Goal: Subscribe to service/newsletter

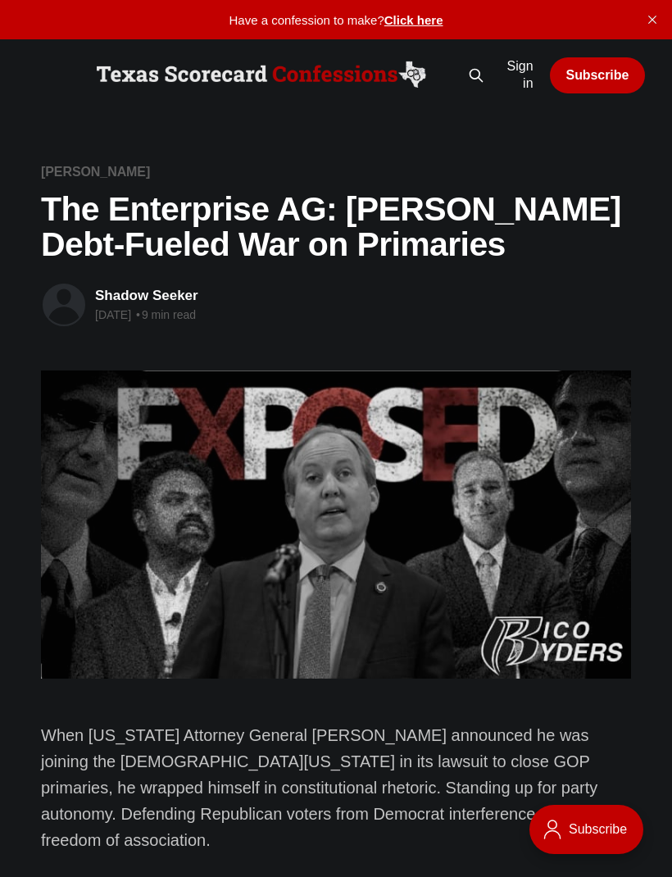
click at [590, 67] on link "Subscribe" at bounding box center [598, 75] width 96 height 36
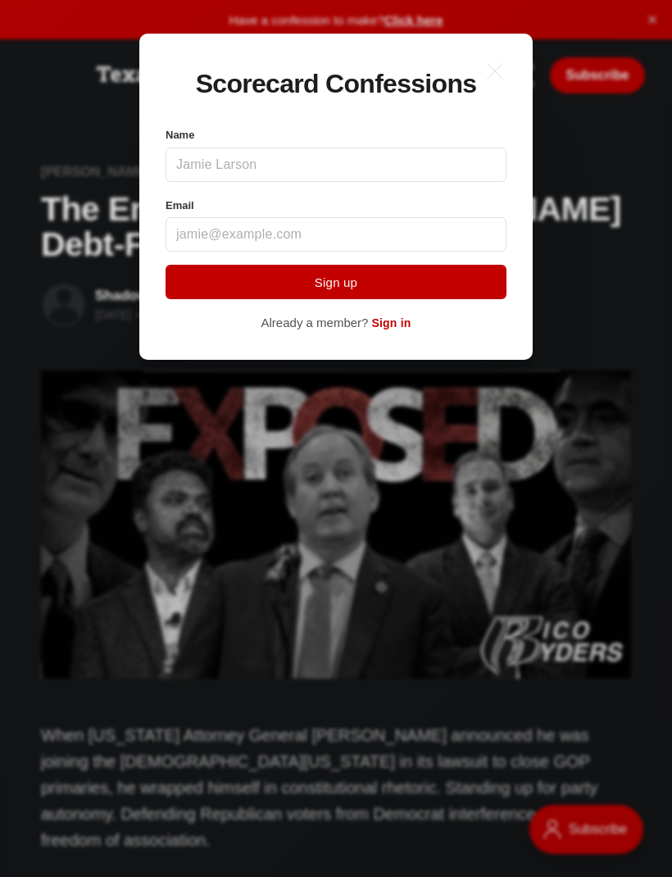
click at [252, 182] on input "Name" at bounding box center [335, 164] width 341 height 34
type input "[PERSON_NAME]"
click at [229, 252] on input "Email" at bounding box center [335, 234] width 341 height 34
type input "[EMAIL_ADDRESS][DOMAIN_NAME]"
click at [338, 299] on button "Sign up" at bounding box center [335, 282] width 341 height 34
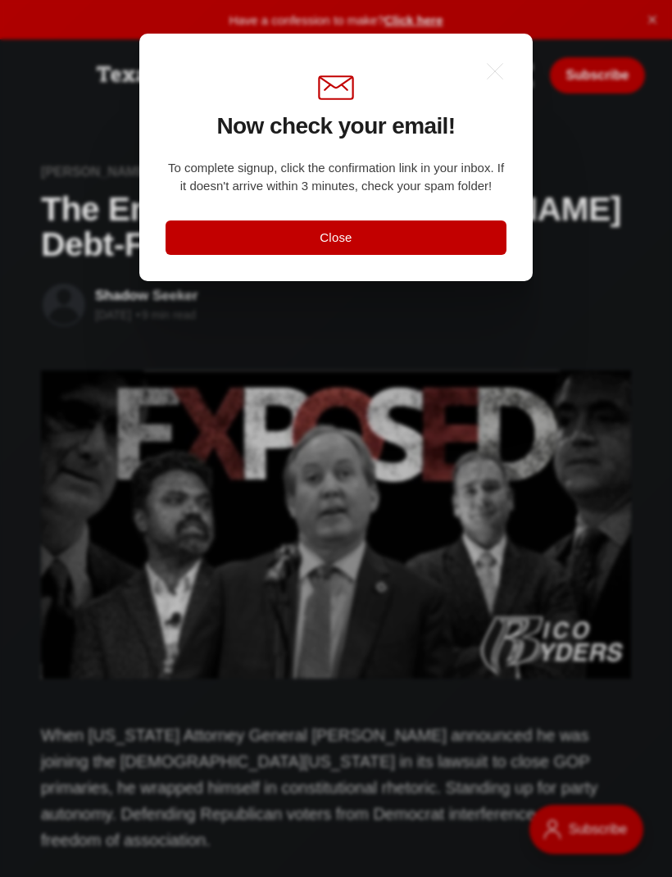
click at [365, 255] on button "Close" at bounding box center [335, 237] width 341 height 34
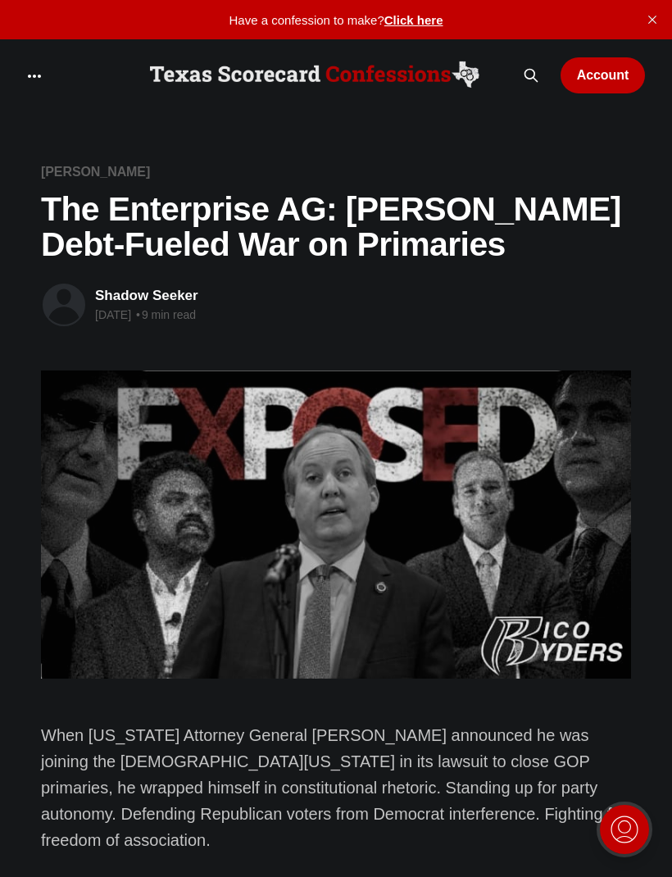
click at [629, 830] on img at bounding box center [624, 829] width 52 height 52
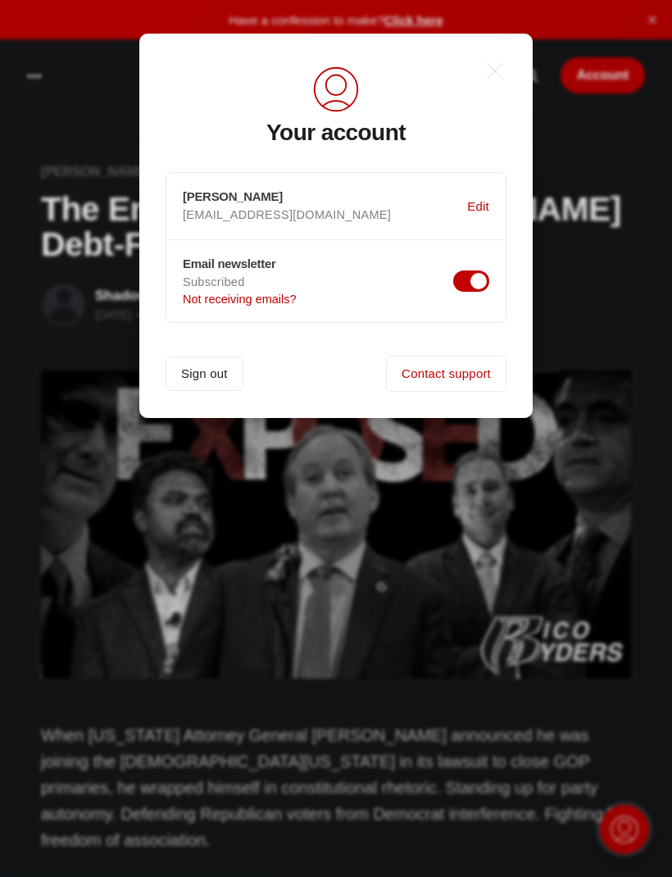
click at [632, 189] on div ".a{fill:none;stroke:currentColor;stroke-linecap:round;stroke-linejoin:round;str…" at bounding box center [348, 438] width 696 height 877
